Goal: Task Accomplishment & Management: Complete application form

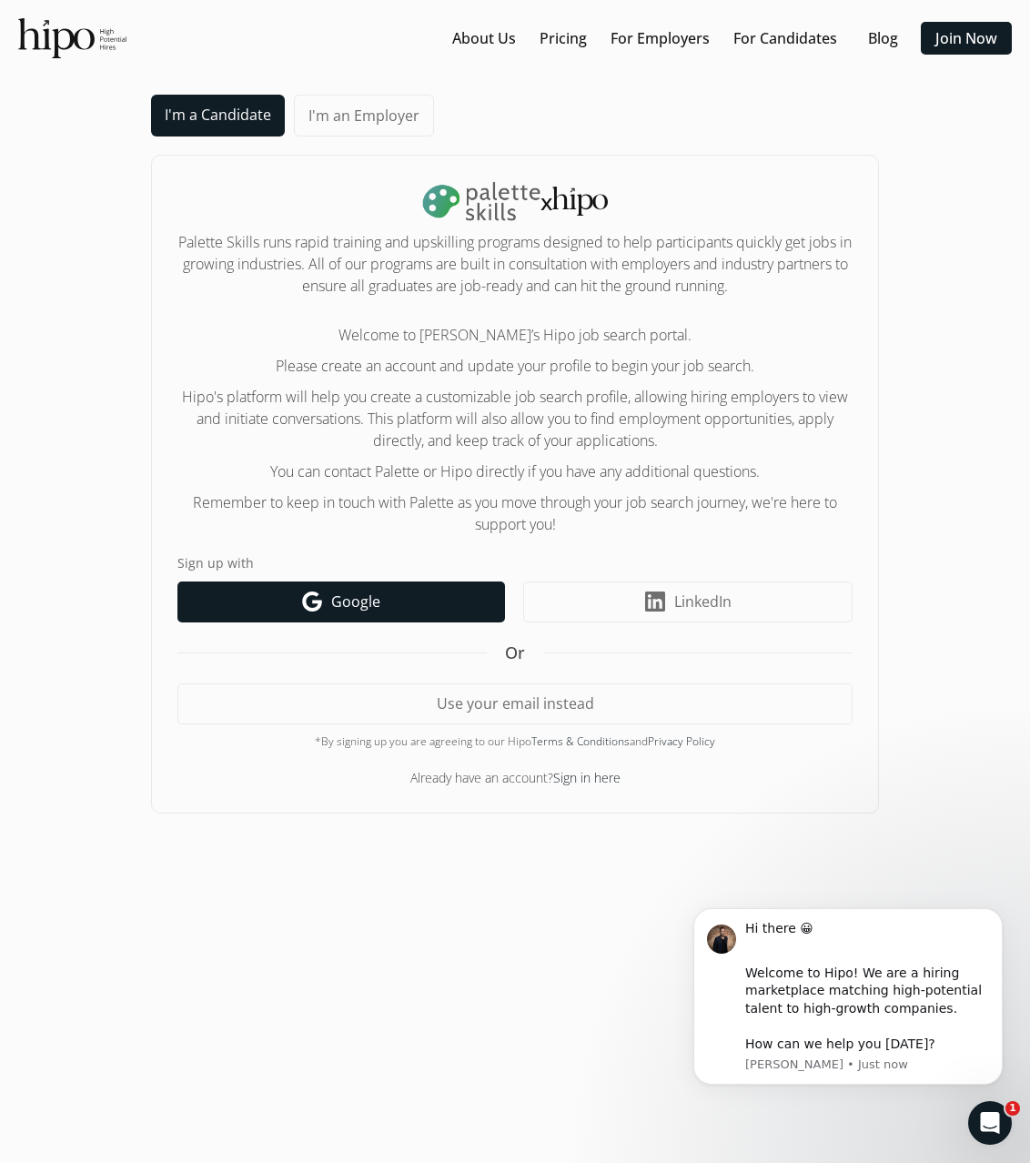
click at [460, 612] on link "Google icon Google" at bounding box center [341, 602] width 328 height 41
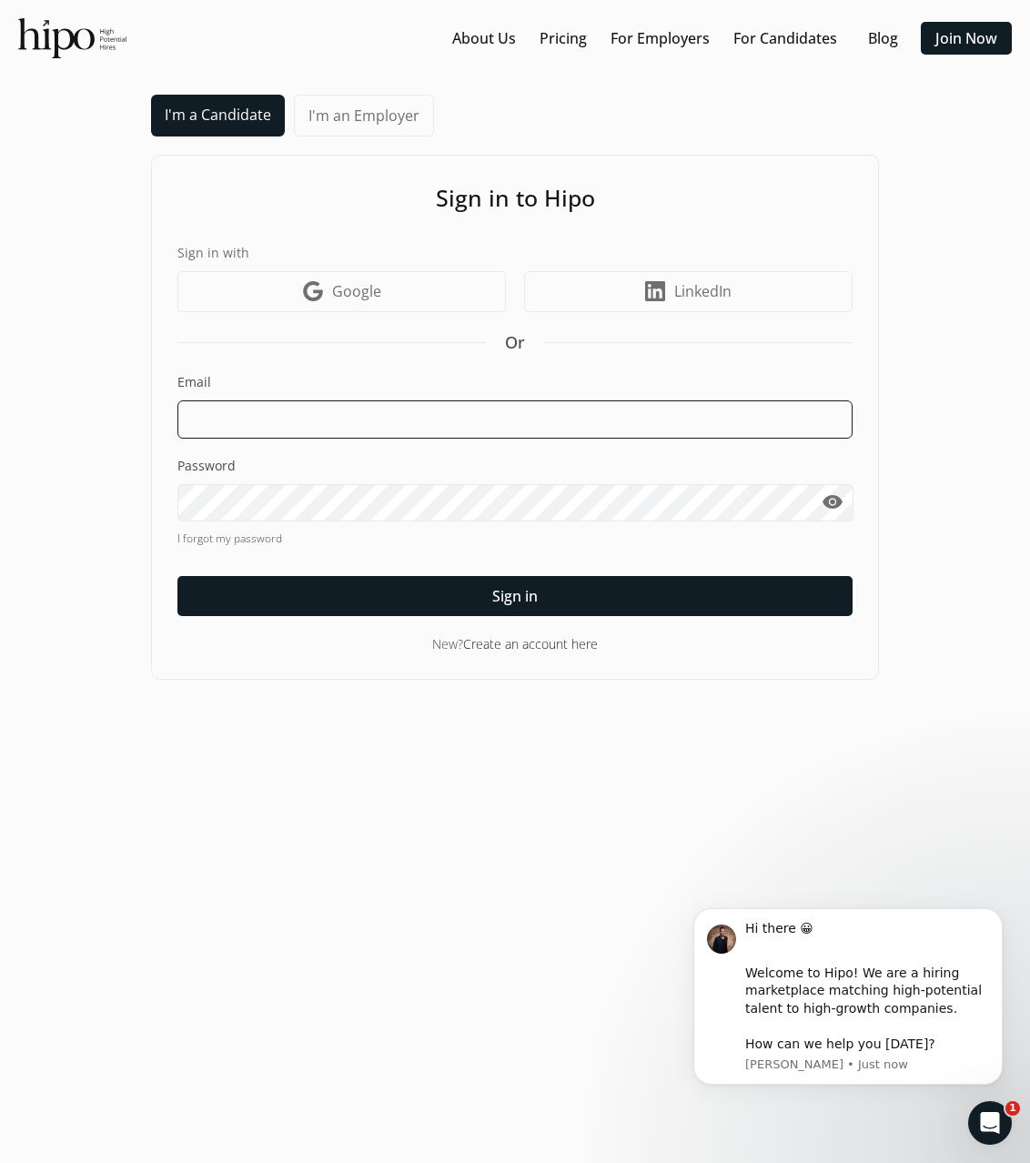
click at [344, 405] on input at bounding box center [514, 419] width 675 height 38
click at [562, 638] on link "Create an account here" at bounding box center [530, 643] width 135 height 17
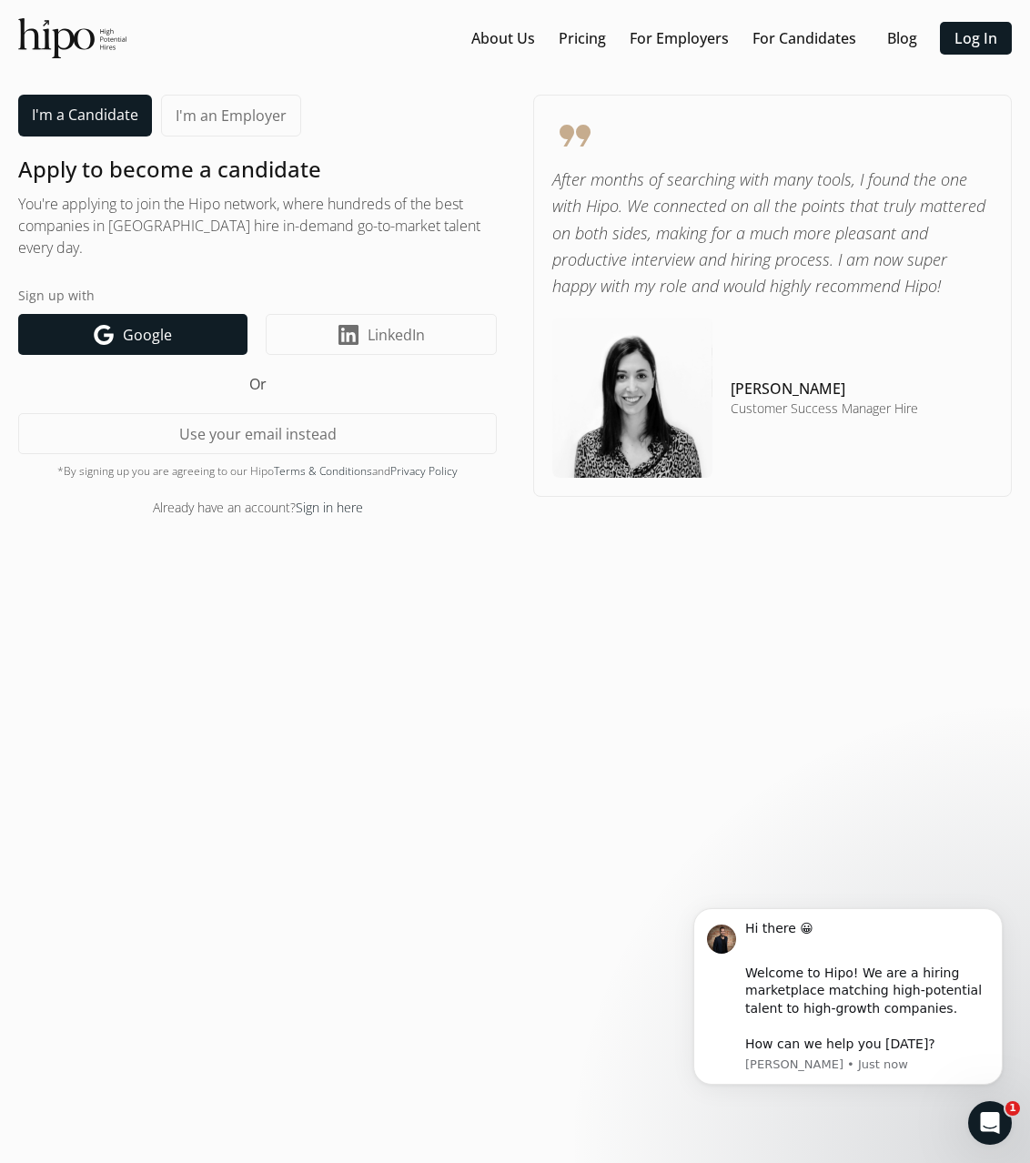
click at [169, 334] on span "Google" at bounding box center [147, 335] width 49 height 22
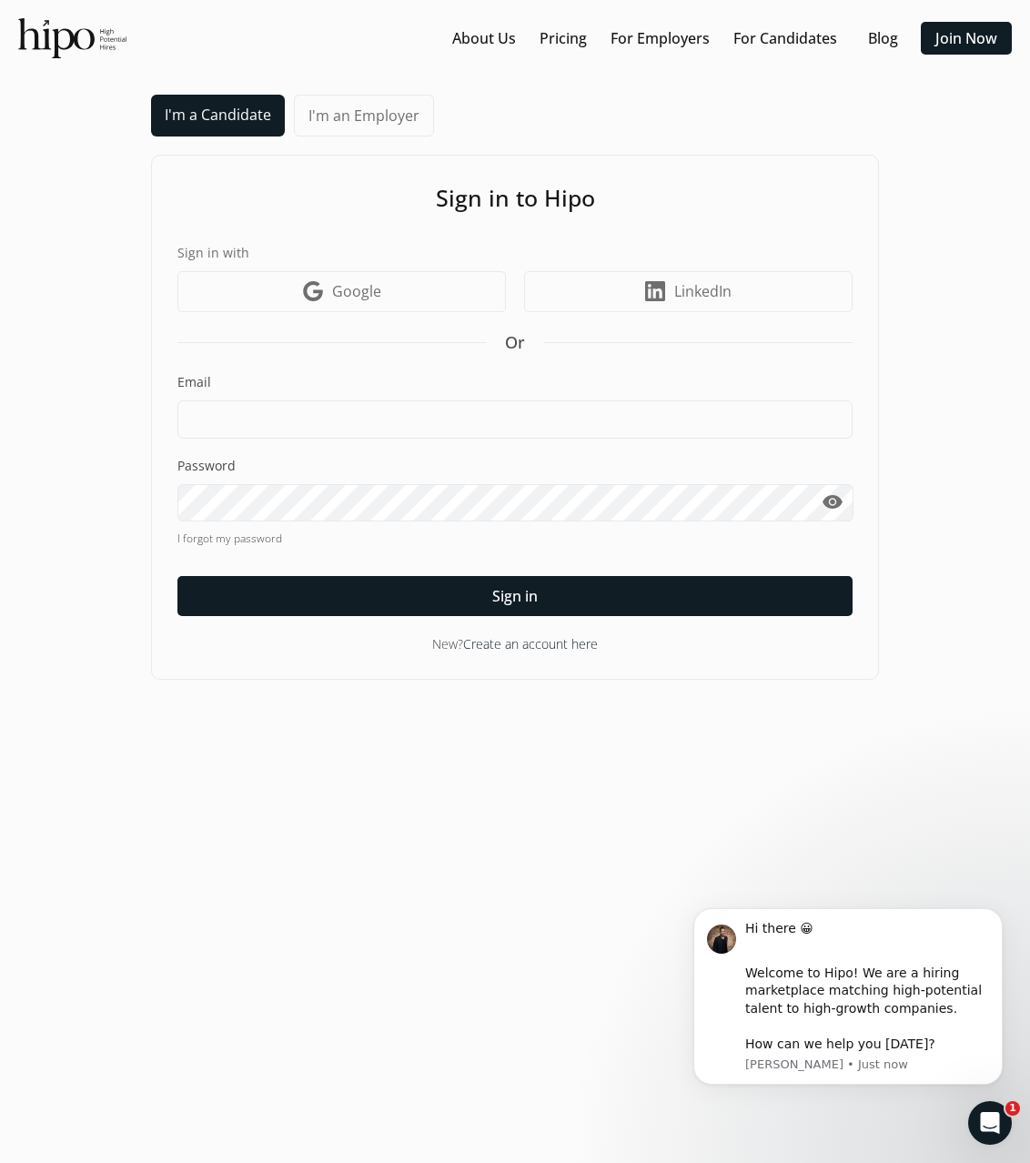
click at [533, 642] on link "Create an account here" at bounding box center [530, 643] width 135 height 17
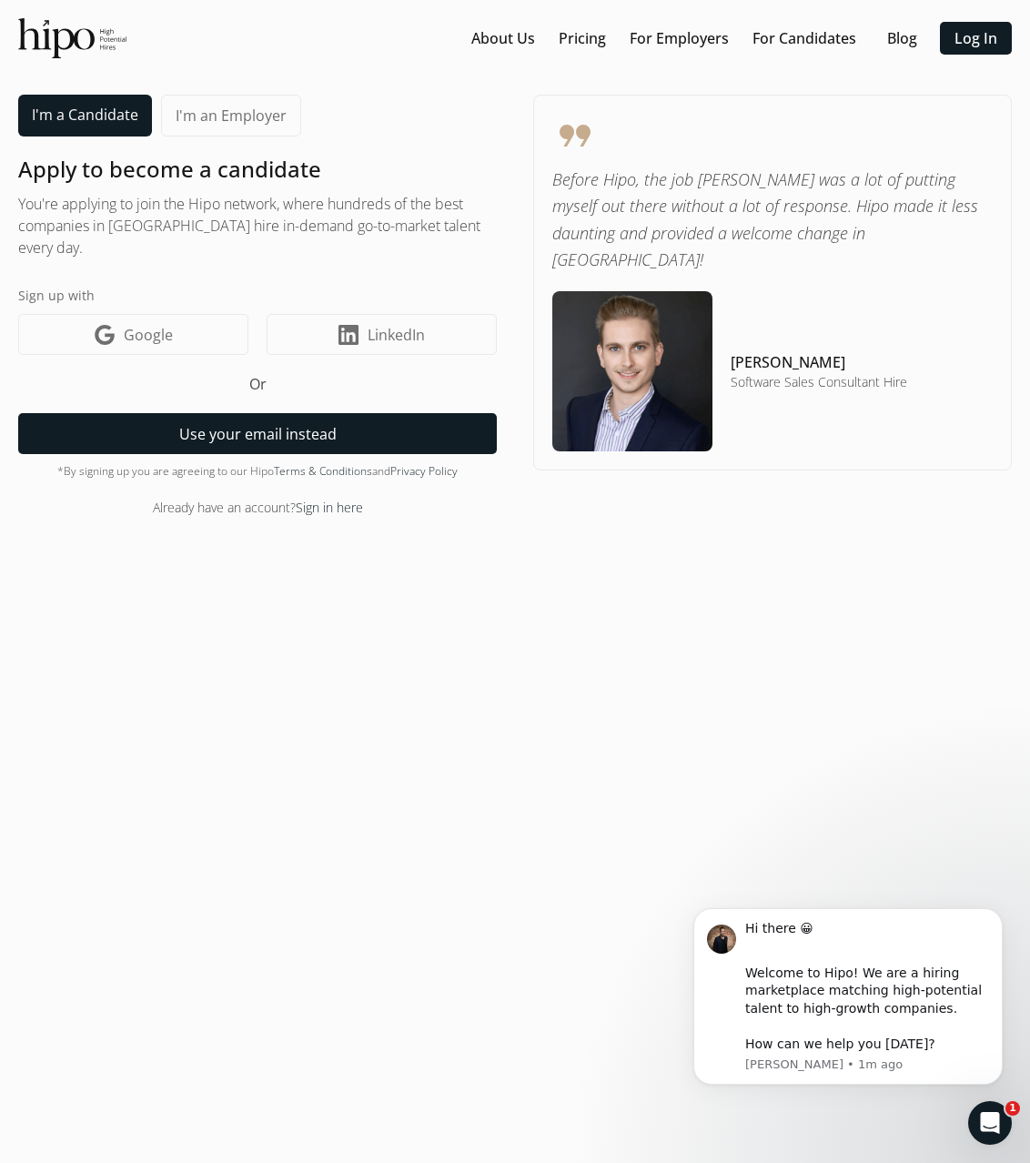
click at [273, 426] on button "Use your email instead" at bounding box center [257, 433] width 479 height 41
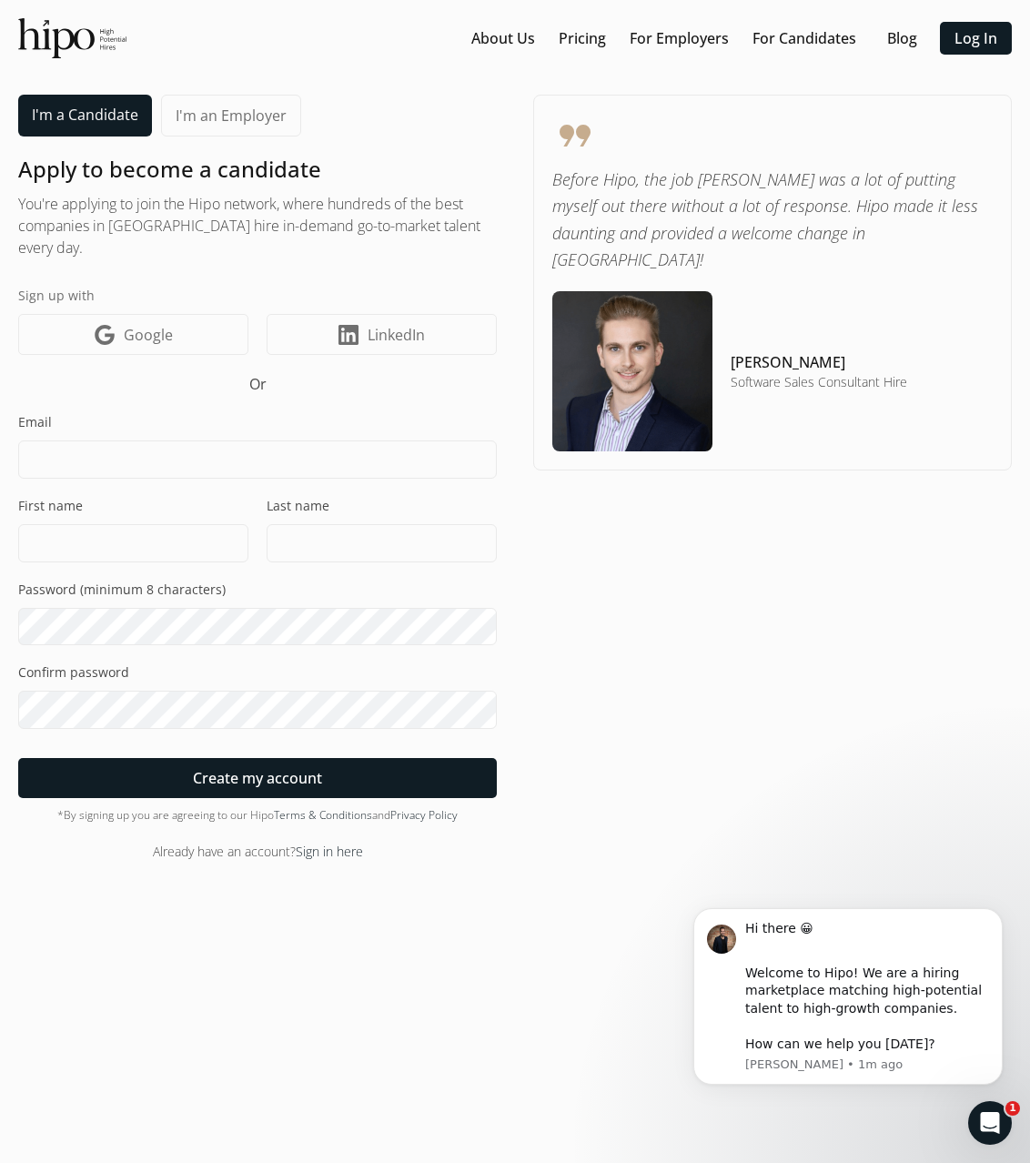
click at [283, 475] on input at bounding box center [257, 459] width 479 height 38
type input "loren.p705@gmail.com"
type input "Lorenna"
type input "Pinilla"
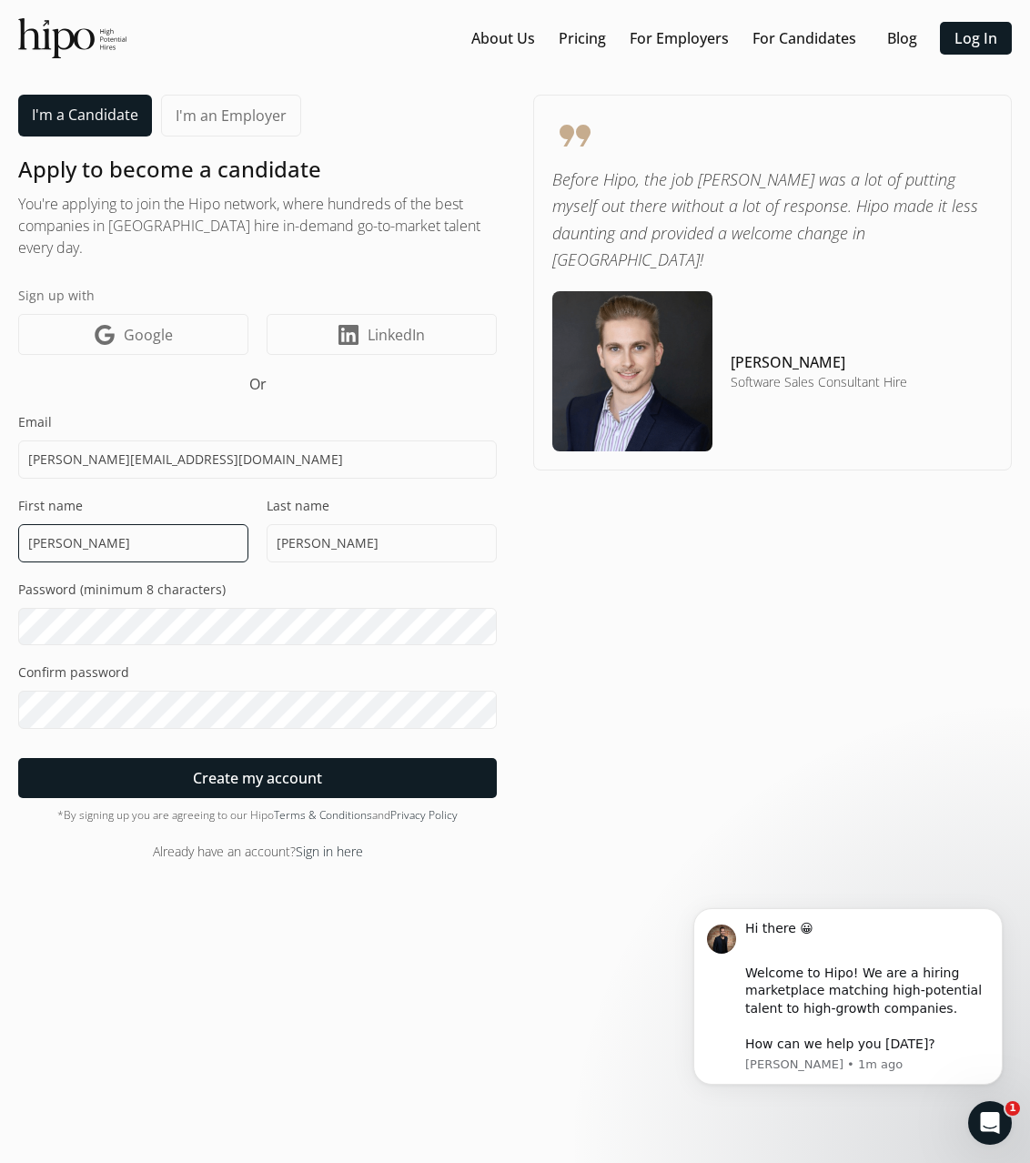
click at [196, 552] on input "Lorenna" at bounding box center [133, 543] width 230 height 38
type input "Loren"
click at [897, 680] on div "format_quote Before Hipo, the job hunt was a lot of putting myself out there wi…" at bounding box center [772, 478] width 479 height 766
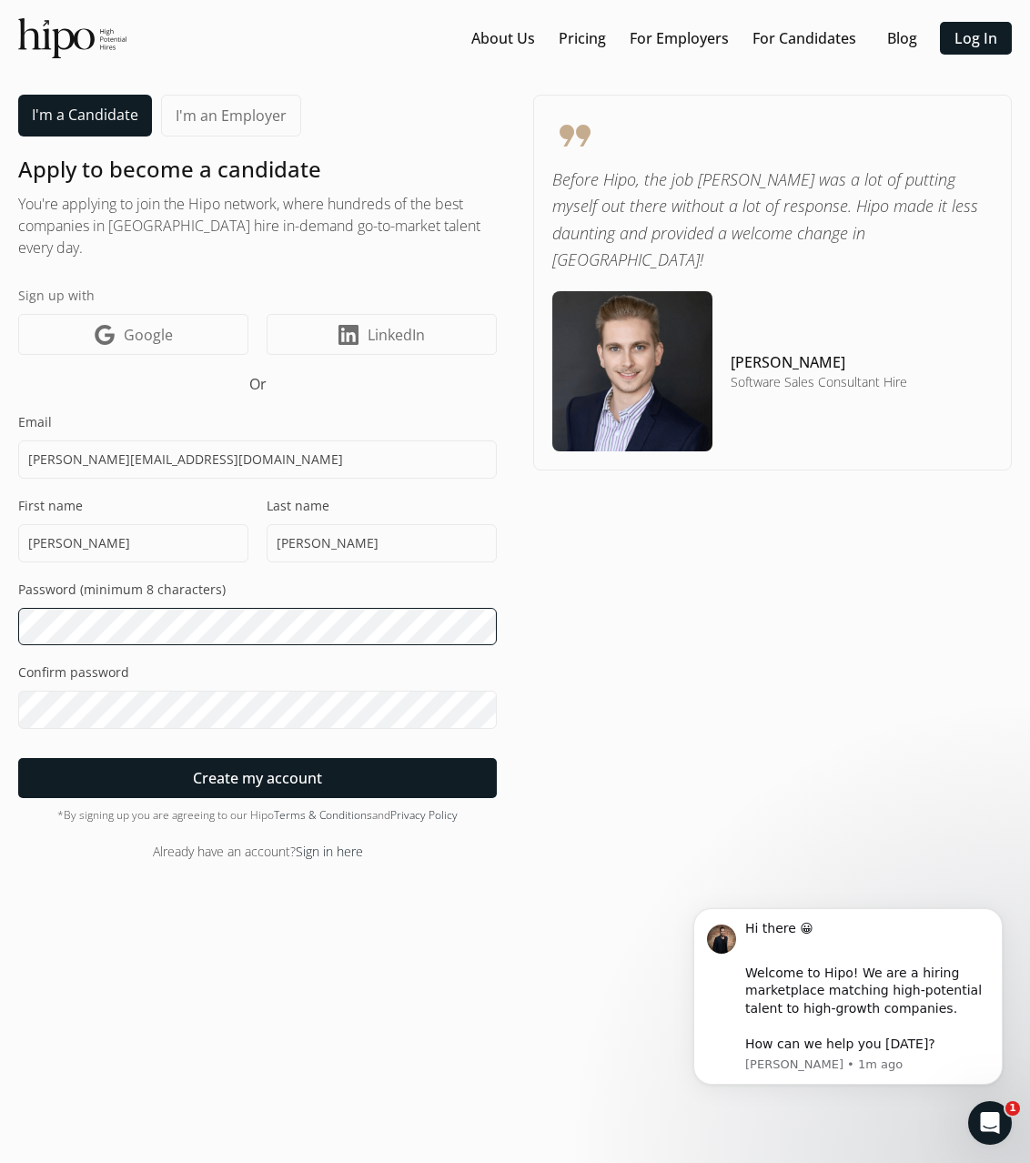
click at [0, 616] on html "“Hire for passion and intensity; there is training for everything.” - Nolan Bus…" at bounding box center [515, 581] width 1030 height 1163
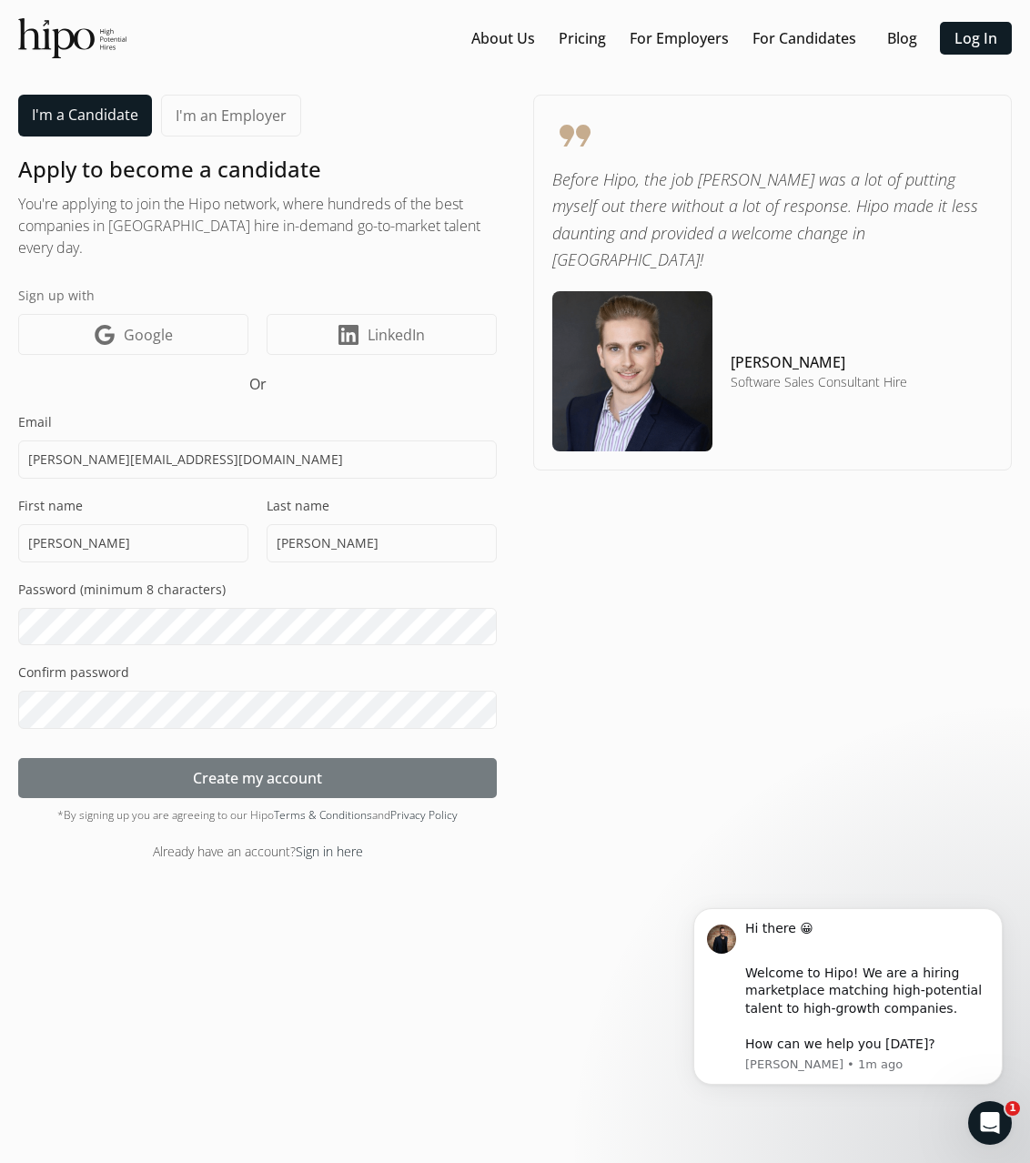
click at [349, 784] on div at bounding box center [257, 778] width 479 height 40
